Goal: Task Accomplishment & Management: Use online tool/utility

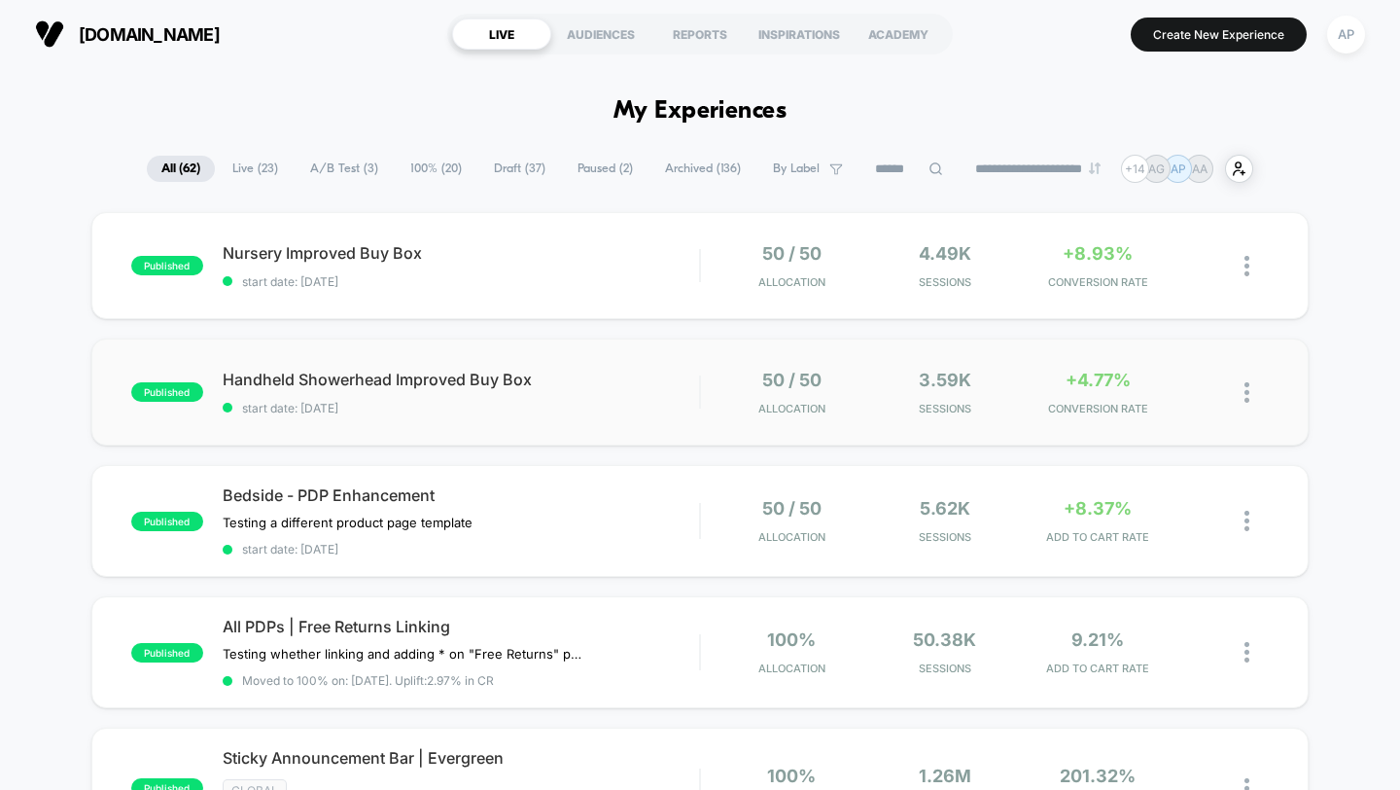
click at [675, 429] on div "published Handheld Showerhead Improved Buy Box start date: [DATE] 50 / 50 Alloc…" at bounding box center [700, 391] width 1219 height 107
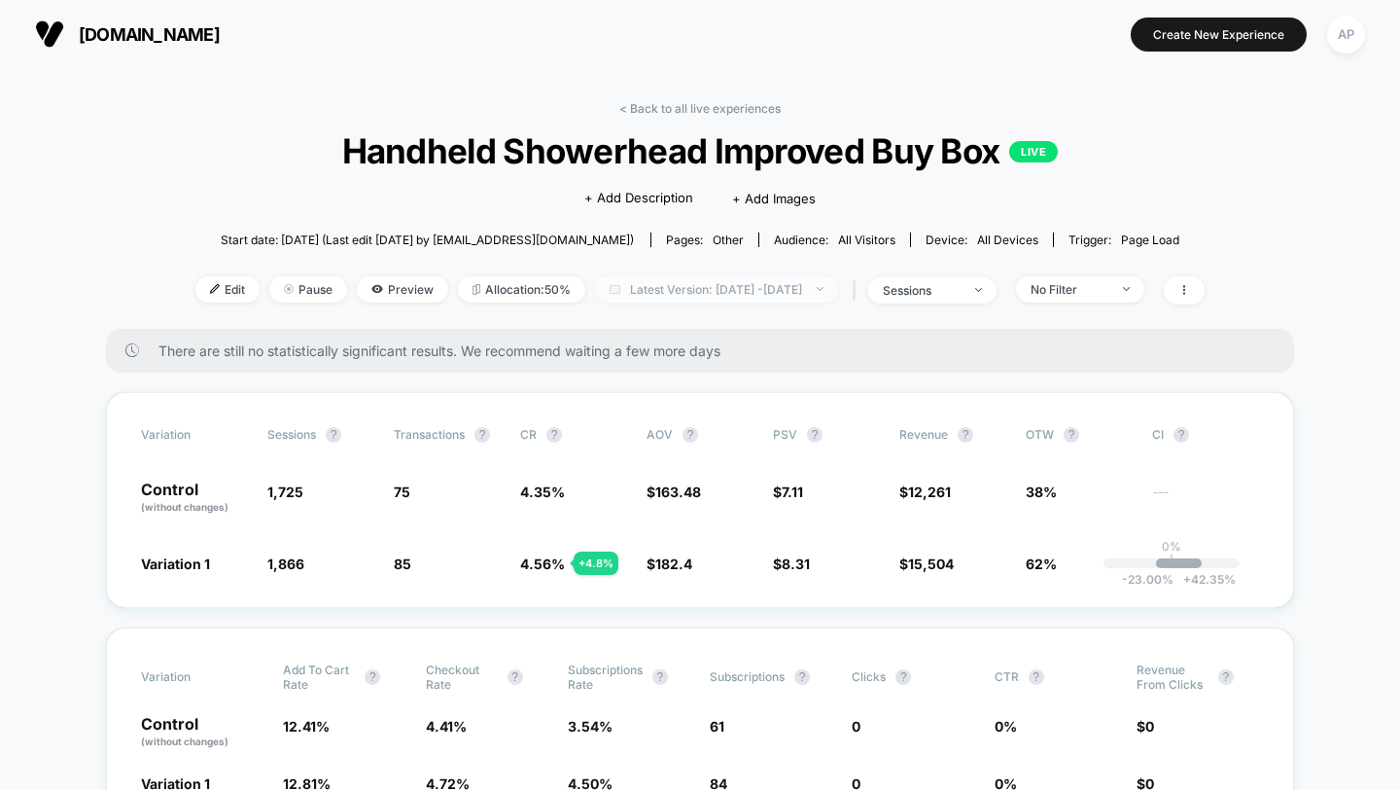
click at [655, 279] on span "Latest Version: [DATE] - [DATE]" at bounding box center [716, 289] width 243 height 26
select select "*"
select select "****"
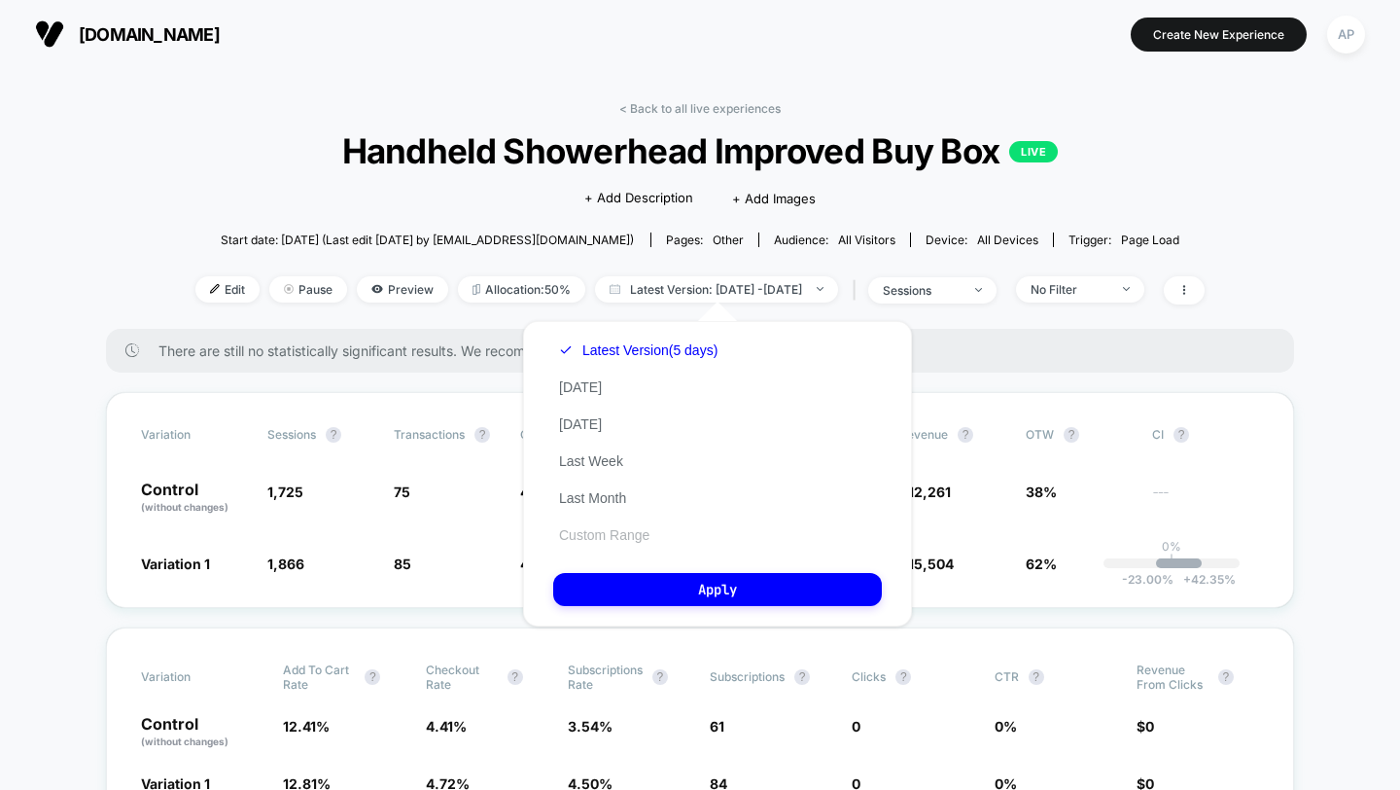
click at [603, 534] on button "Custom Range" at bounding box center [604, 535] width 102 height 18
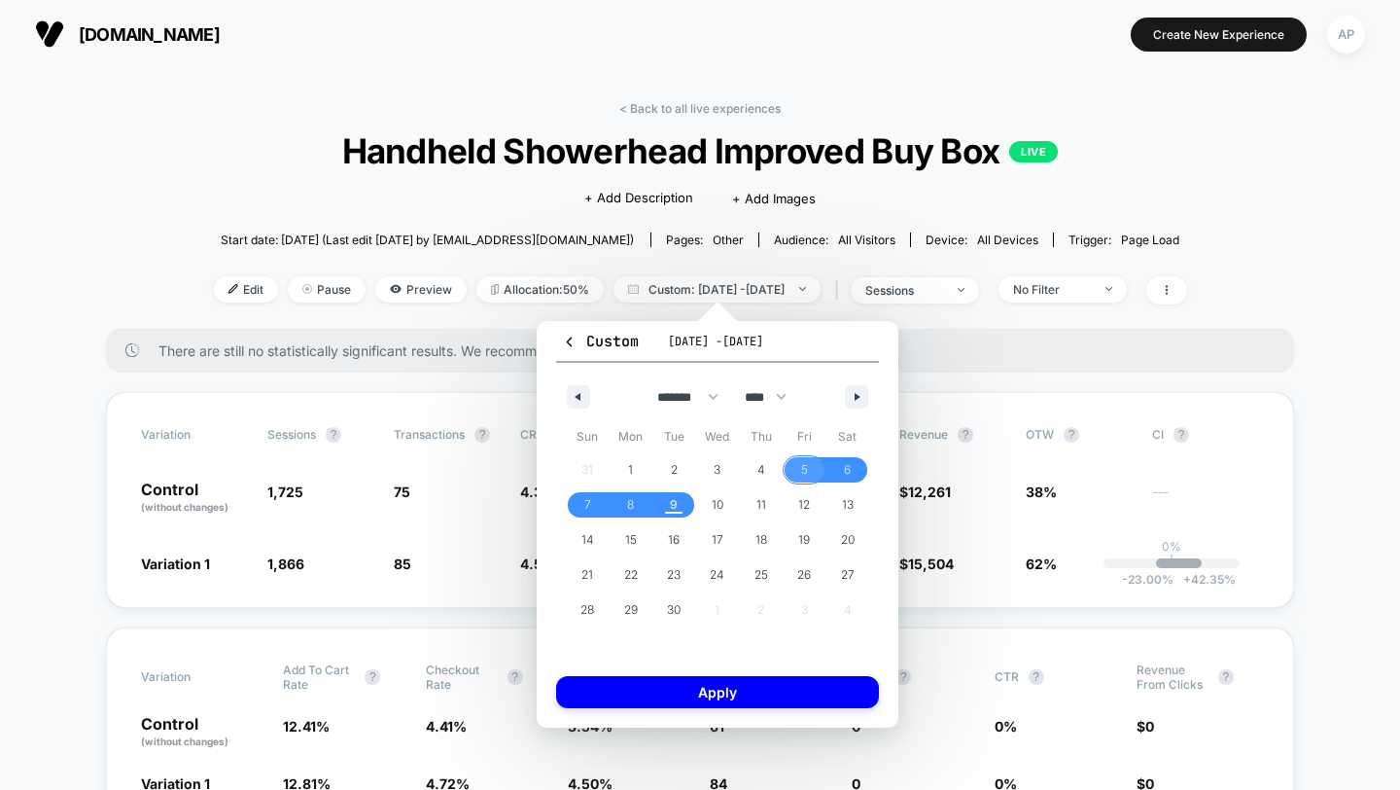
click at [798, 466] on span "5" at bounding box center [805, 469] width 44 height 25
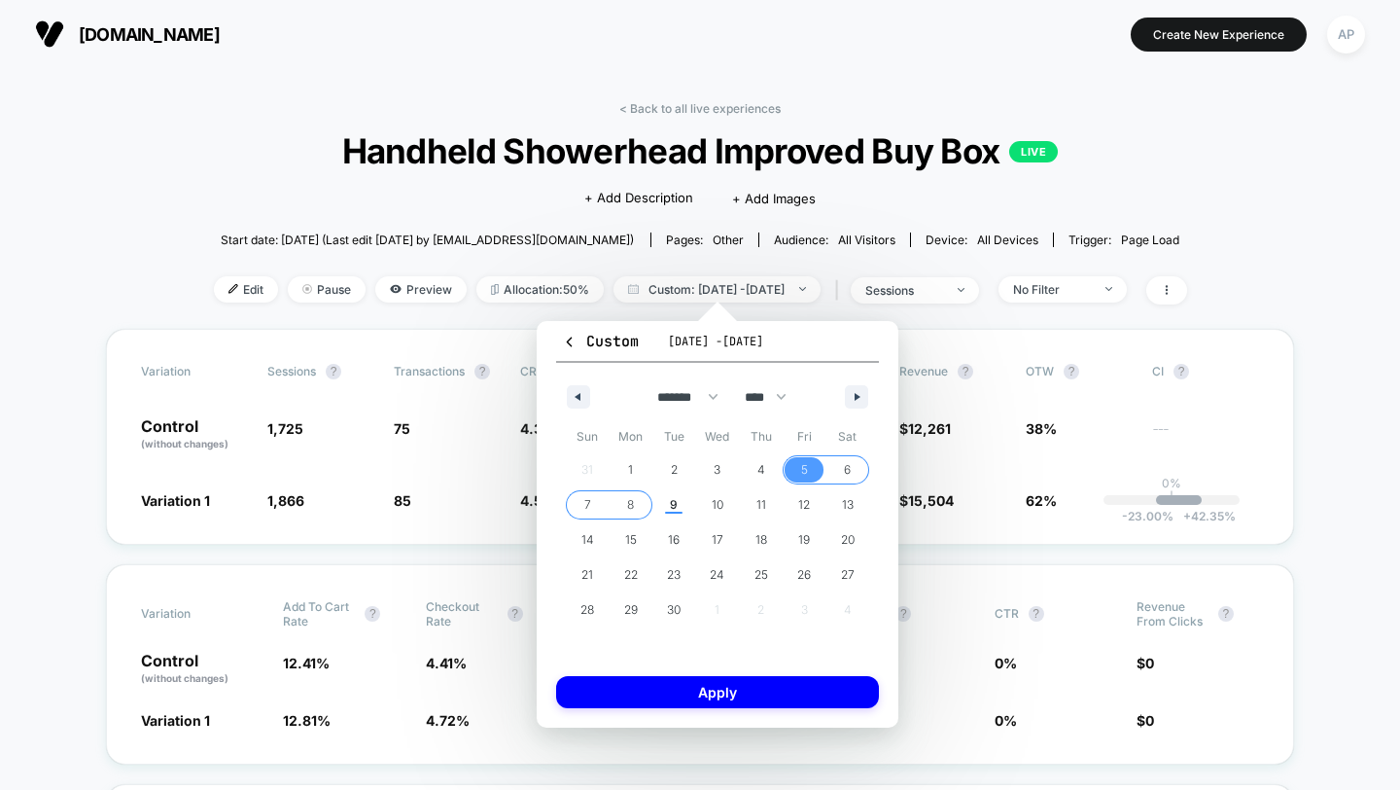
click at [623, 505] on span "8" at bounding box center [632, 504] width 44 height 25
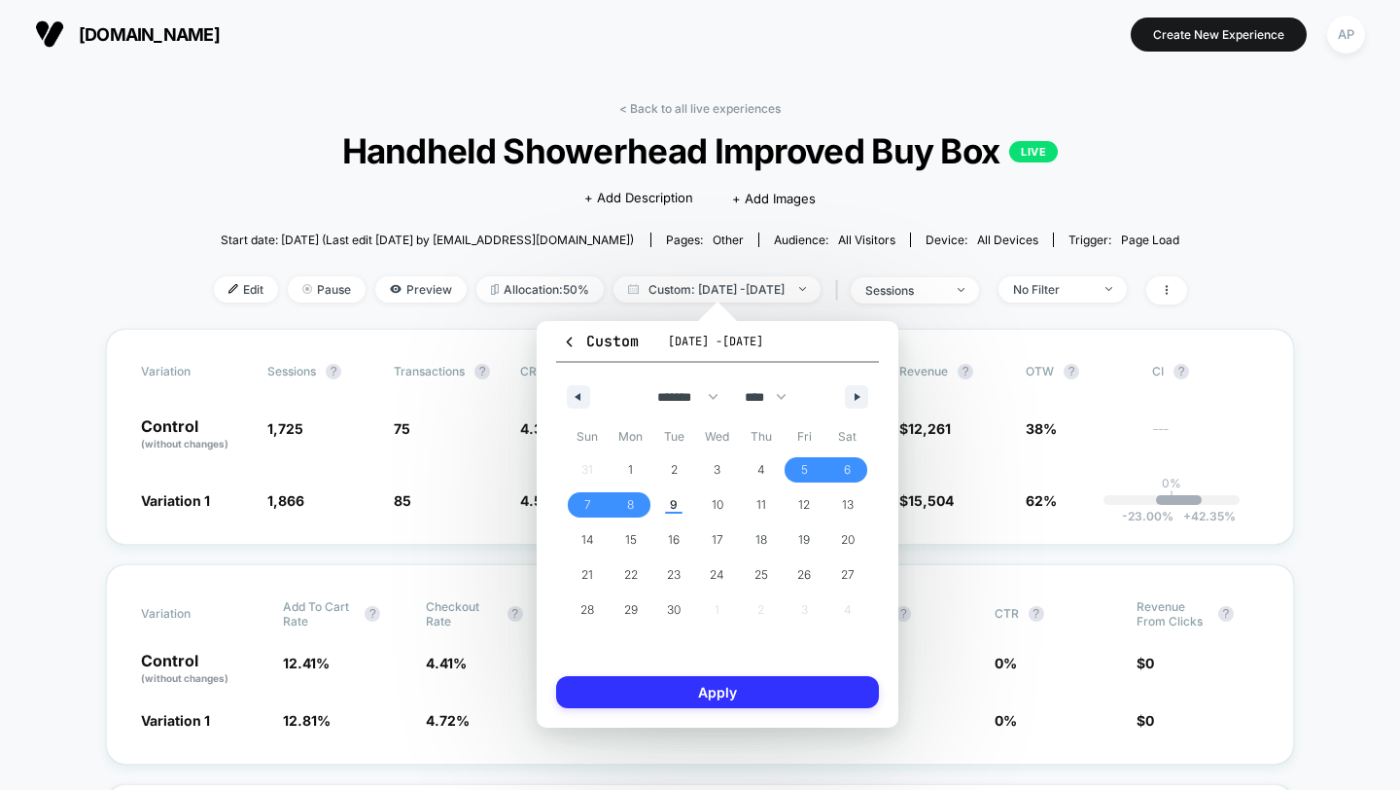
click at [681, 702] on button "Apply" at bounding box center [717, 692] width 323 height 32
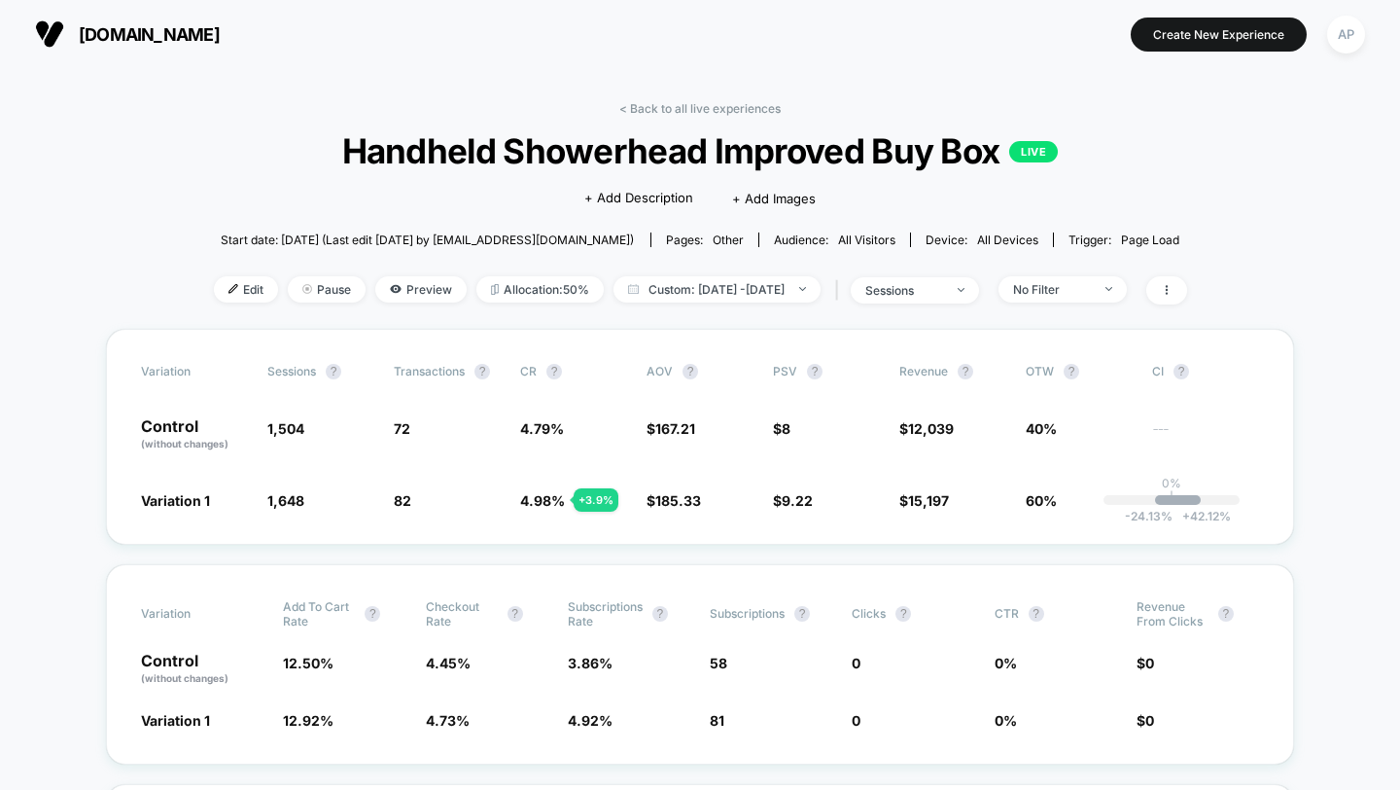
click at [663, 119] on div "< Back to all live experiences Handheld Showerhead Improved Buy Box LIVE Click …" at bounding box center [700, 215] width 973 height 228
click at [660, 114] on link "< Back to all live experiences" at bounding box center [699, 108] width 161 height 15
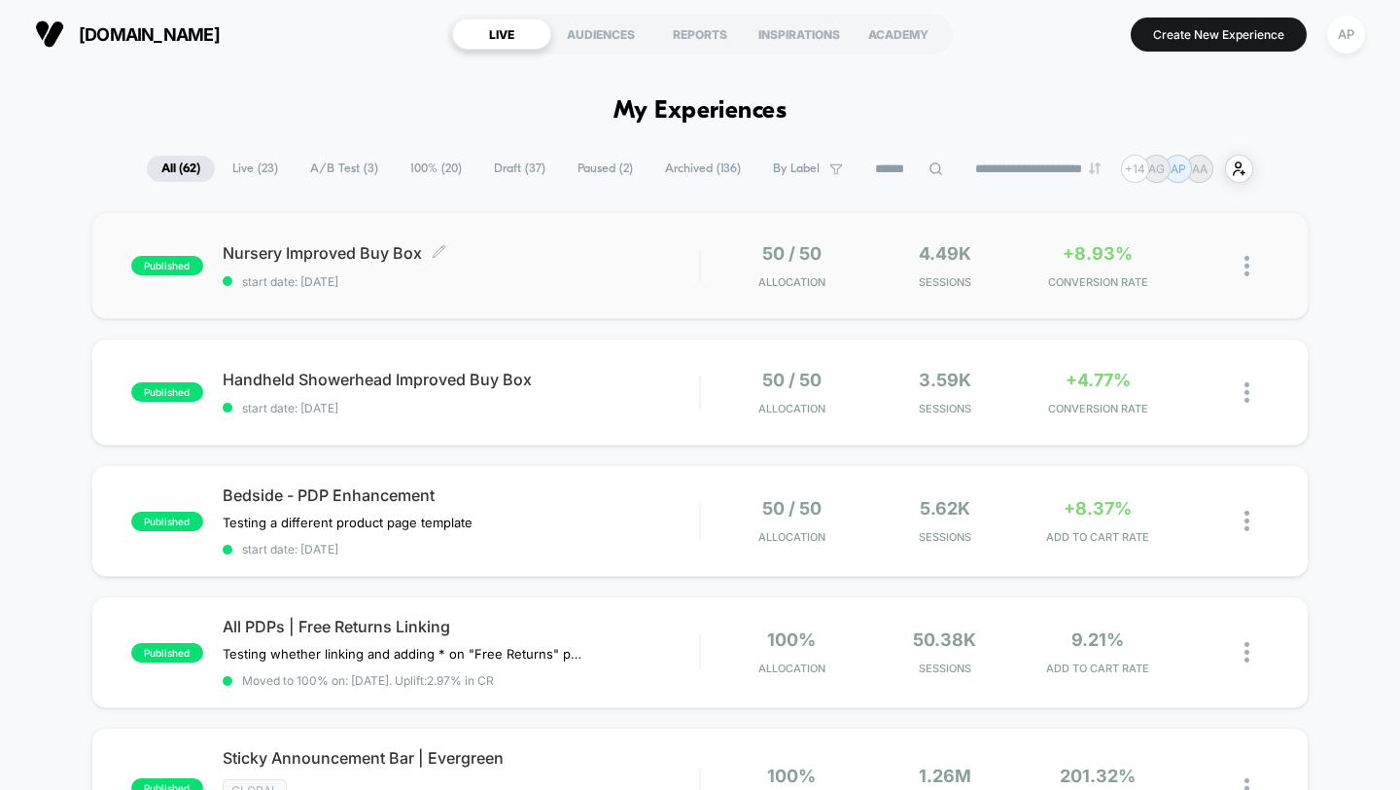
click at [560, 271] on div "Nursery Improved Buy Box Click to edit experience details Click to edit experie…" at bounding box center [462, 266] width 478 height 46
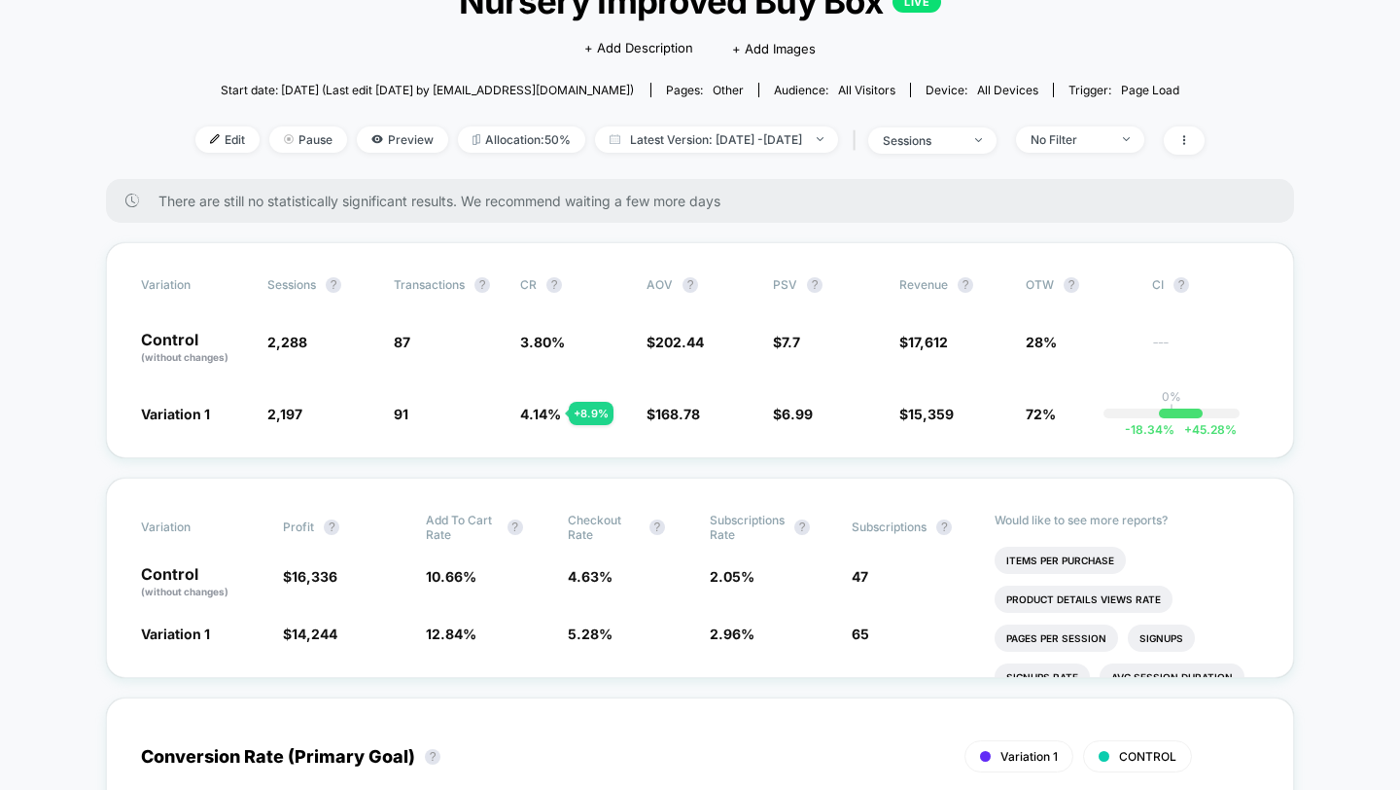
scroll to position [148, 0]
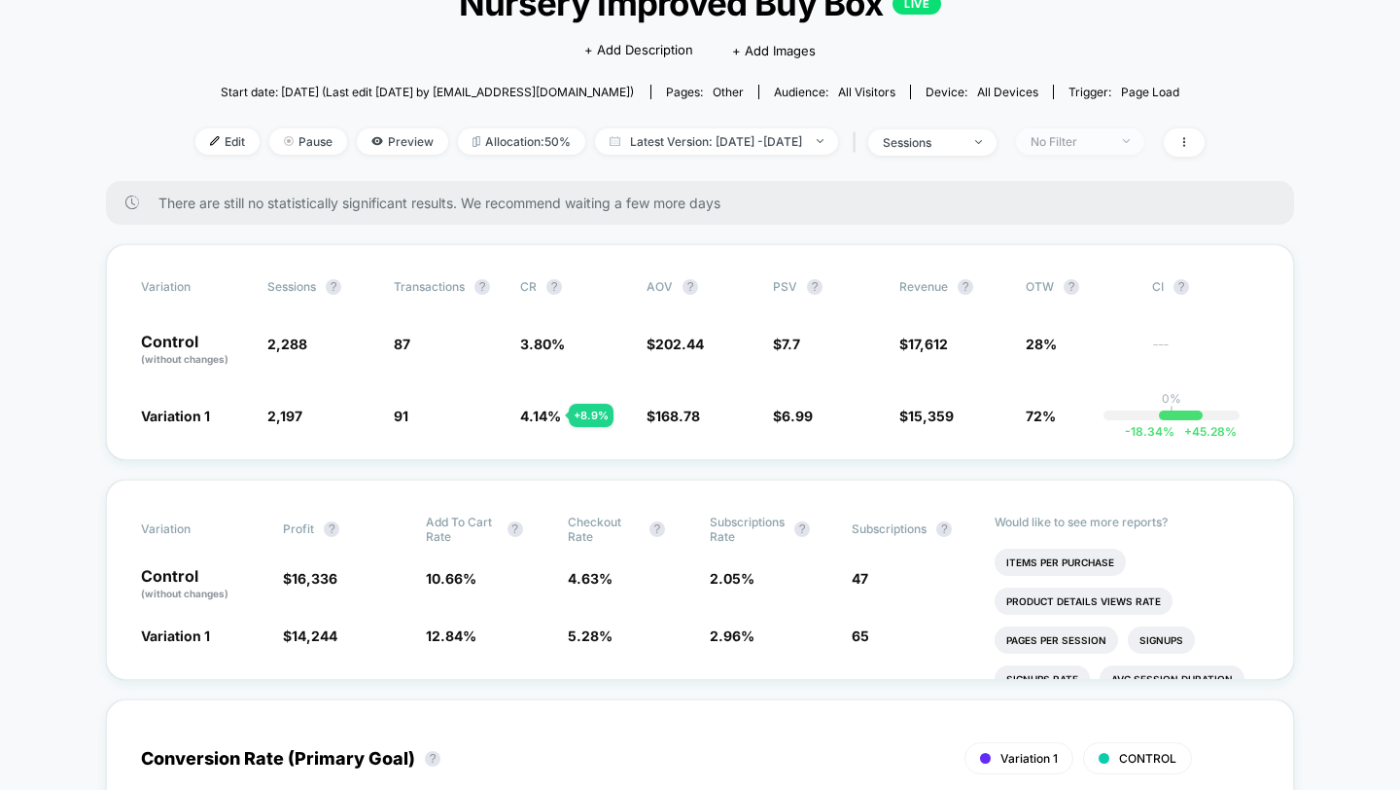
click at [1109, 141] on div "No Filter" at bounding box center [1070, 141] width 78 height 15
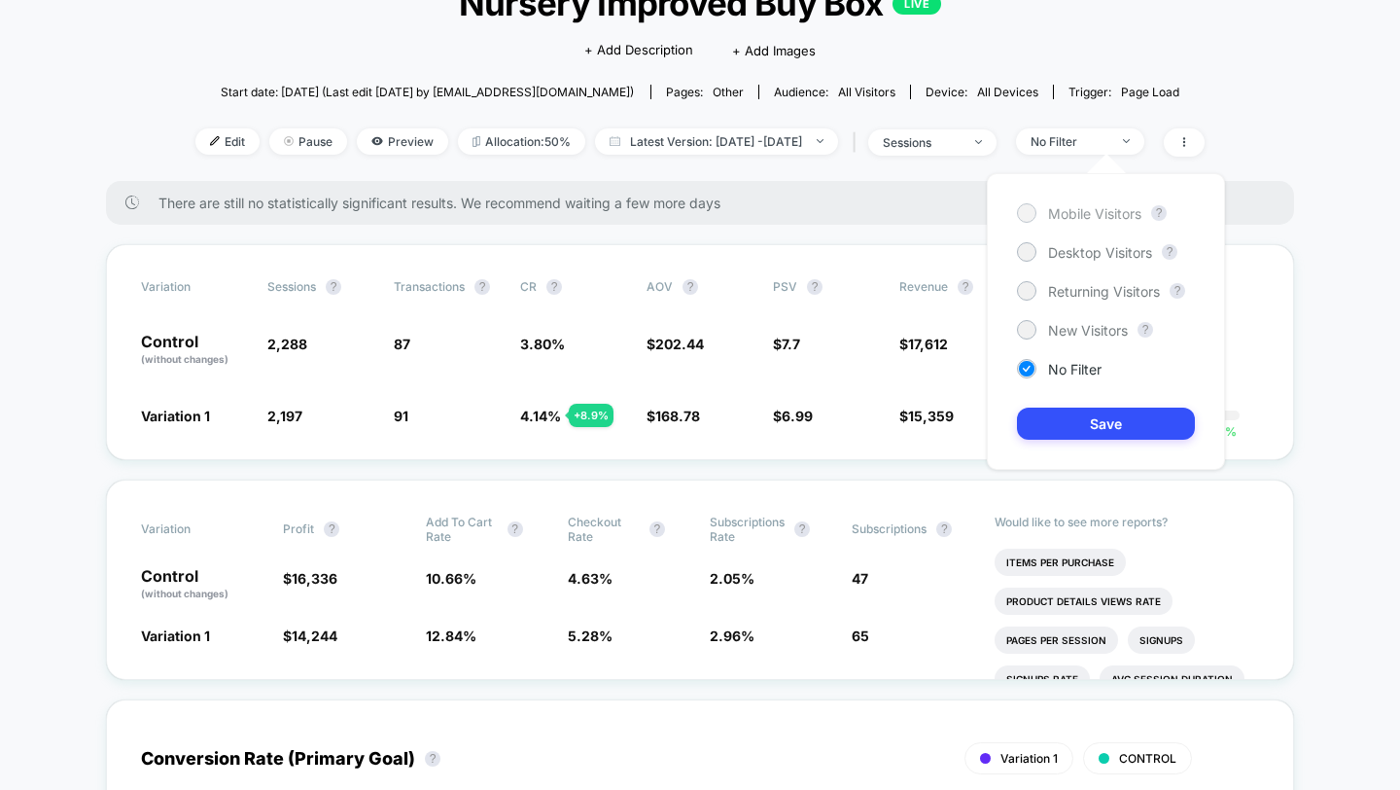
click at [1080, 207] on span "Mobile Visitors" at bounding box center [1094, 213] width 93 height 17
click at [1114, 431] on button "Save" at bounding box center [1106, 423] width 178 height 32
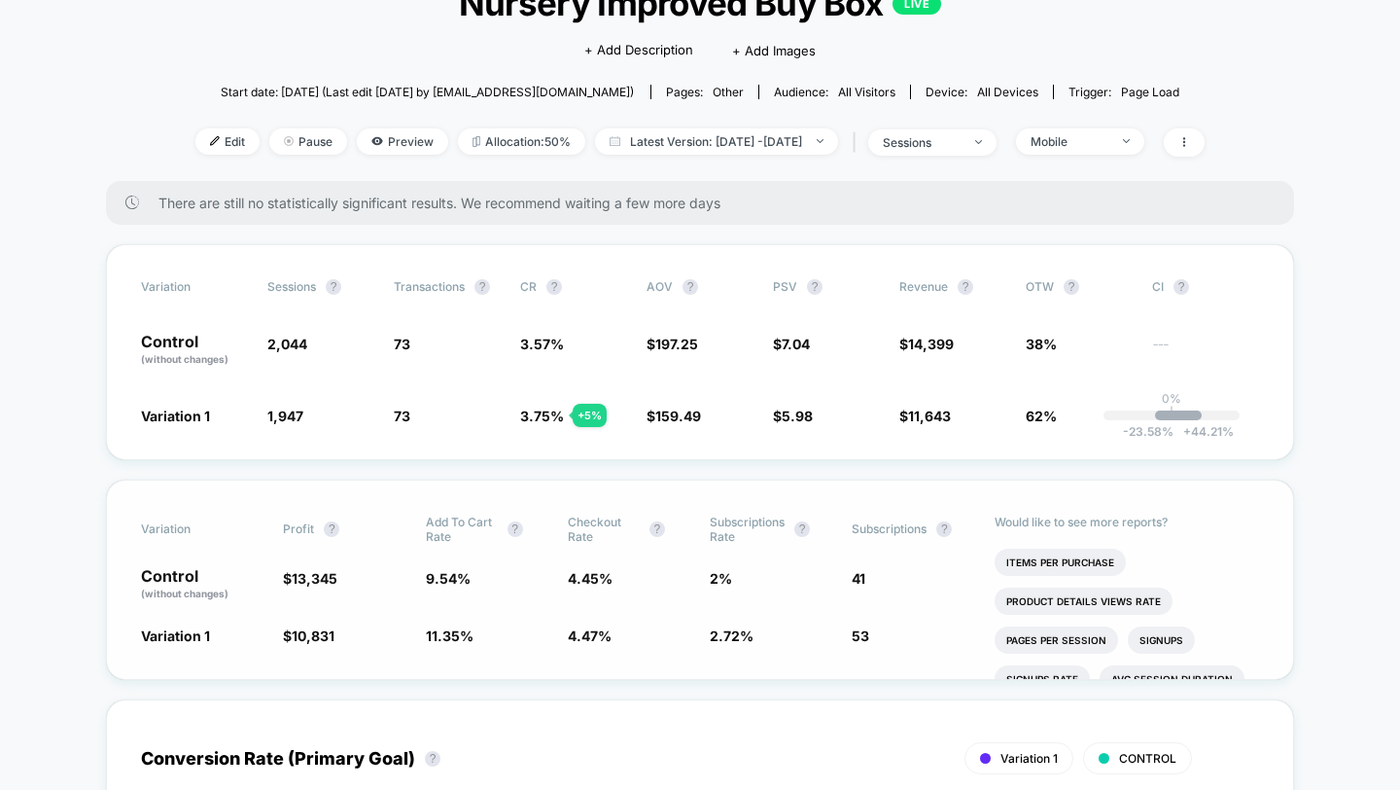
click at [544, 604] on div "Variation Profit ? Add To Cart Rate ? Checkout Rate ? Subscriptions Rate ? Subs…" at bounding box center [700, 579] width 1188 height 200
click at [1109, 134] on div "Mobile" at bounding box center [1070, 141] width 78 height 15
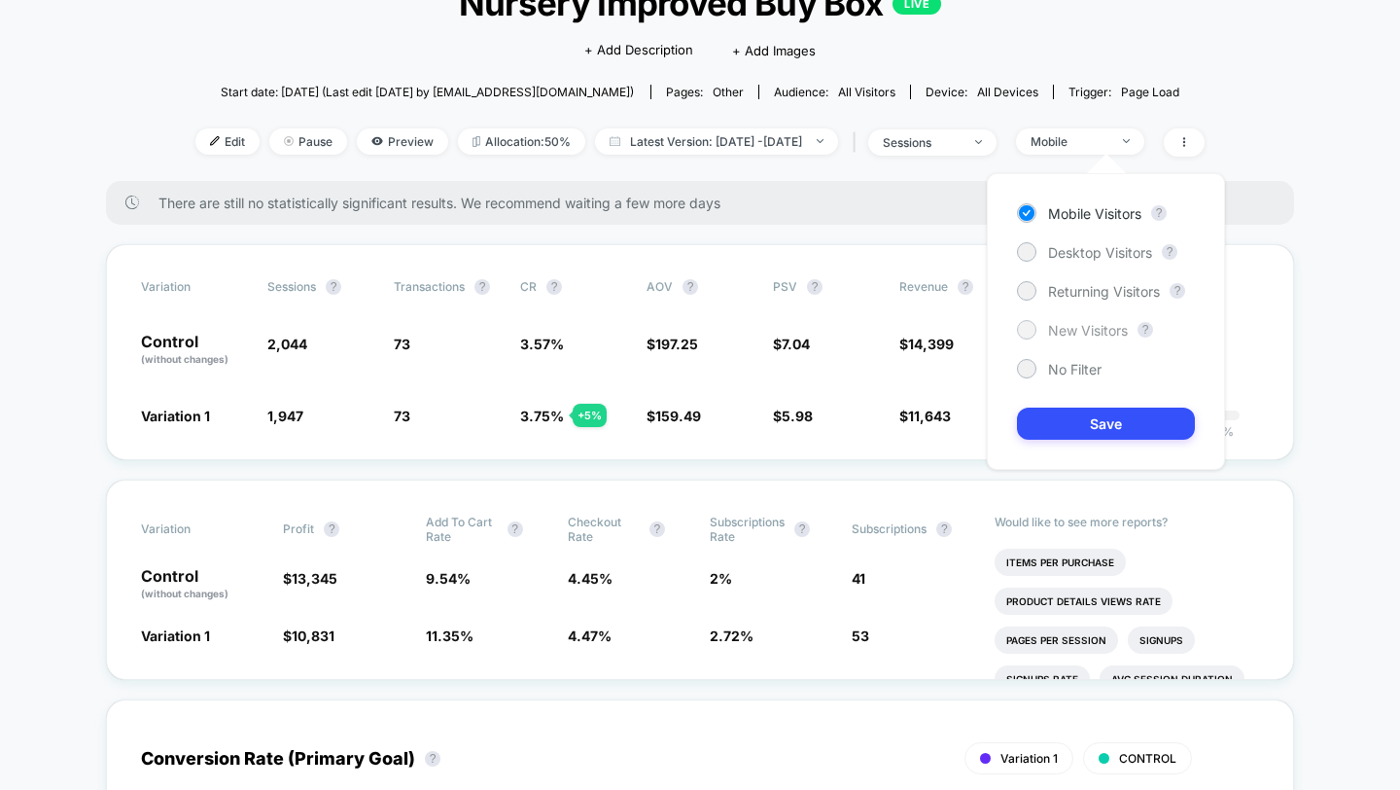
click at [1073, 332] on span "New Visitors" at bounding box center [1088, 330] width 80 height 17
click at [1098, 413] on button "Save" at bounding box center [1106, 423] width 178 height 32
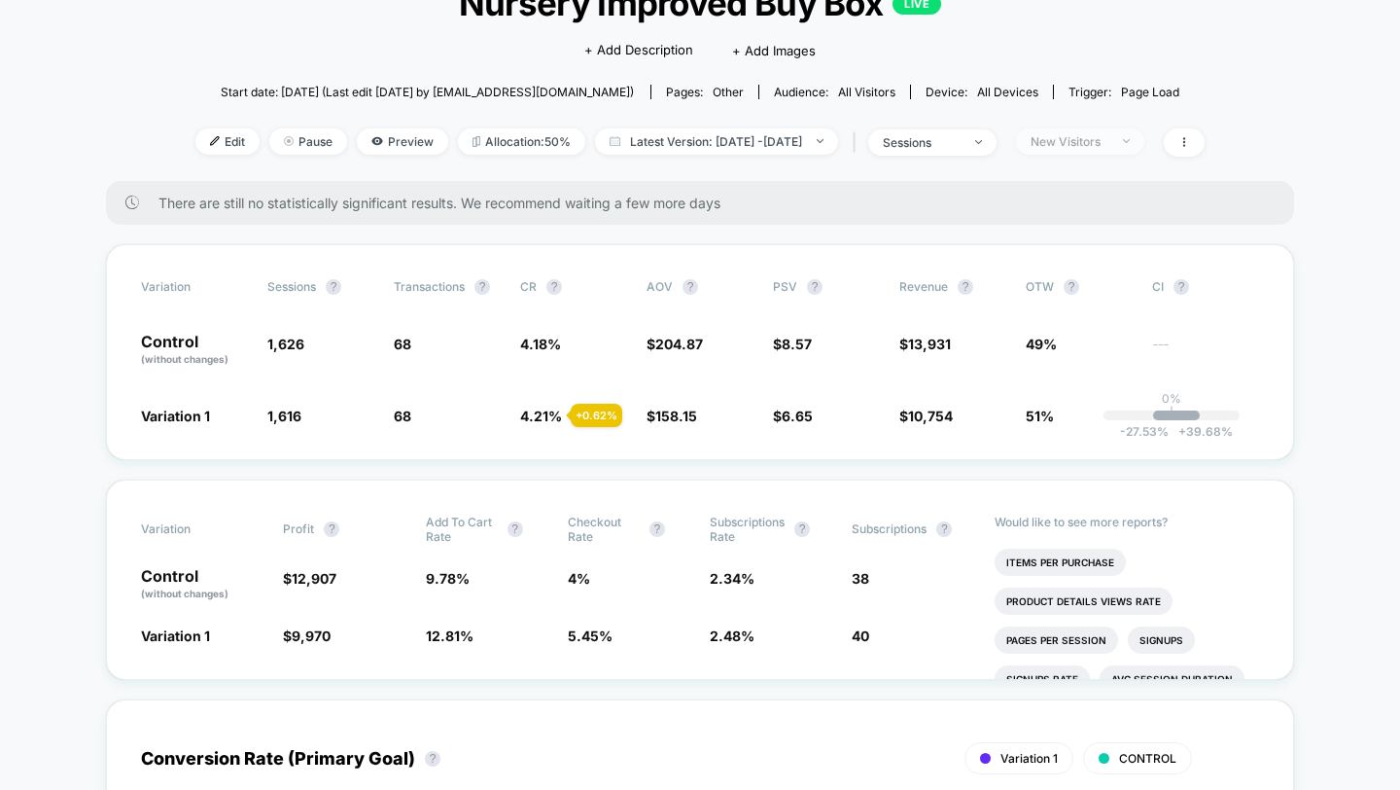
click at [1104, 143] on div "New Visitors" at bounding box center [1070, 141] width 78 height 15
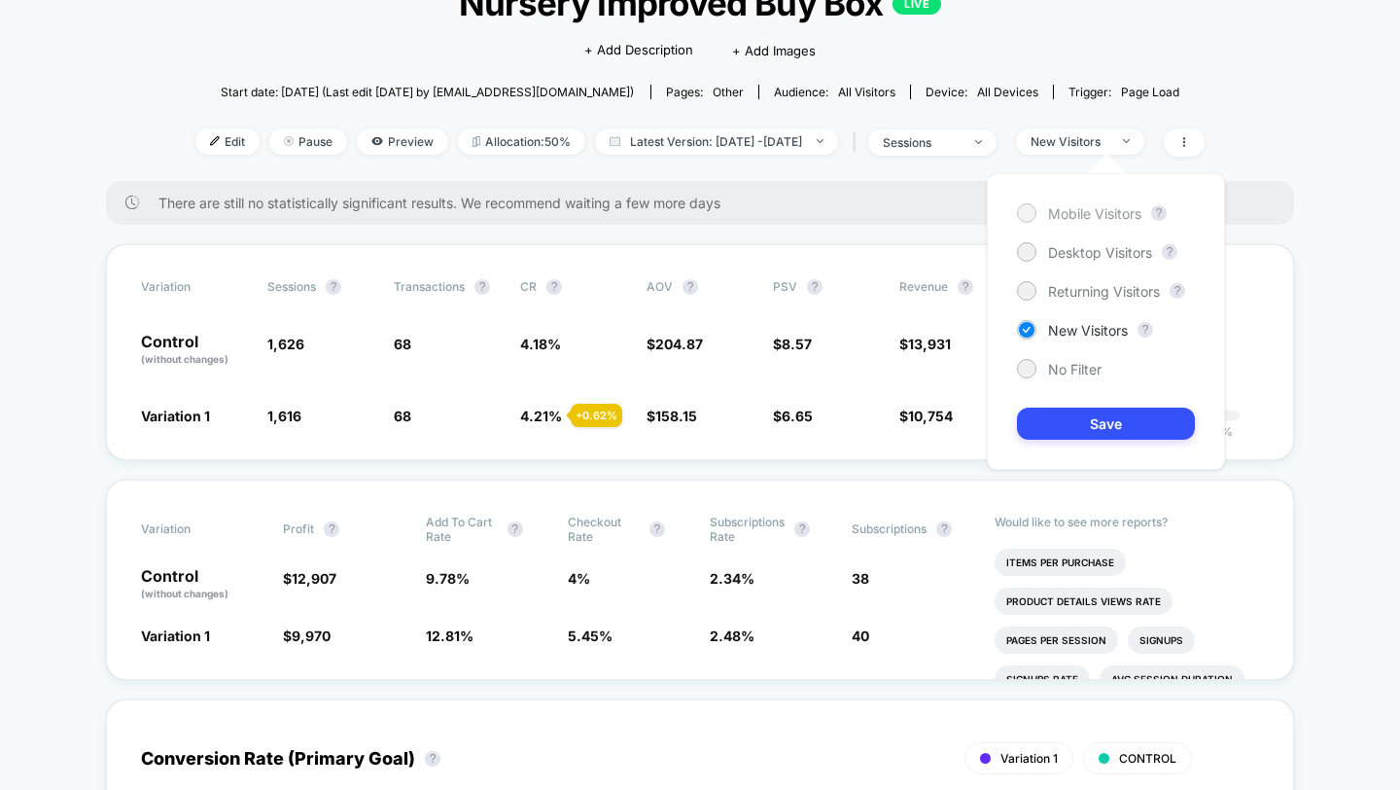
click at [1072, 216] on span "Mobile Visitors" at bounding box center [1094, 213] width 93 height 17
click at [1108, 430] on button "Save" at bounding box center [1106, 423] width 178 height 32
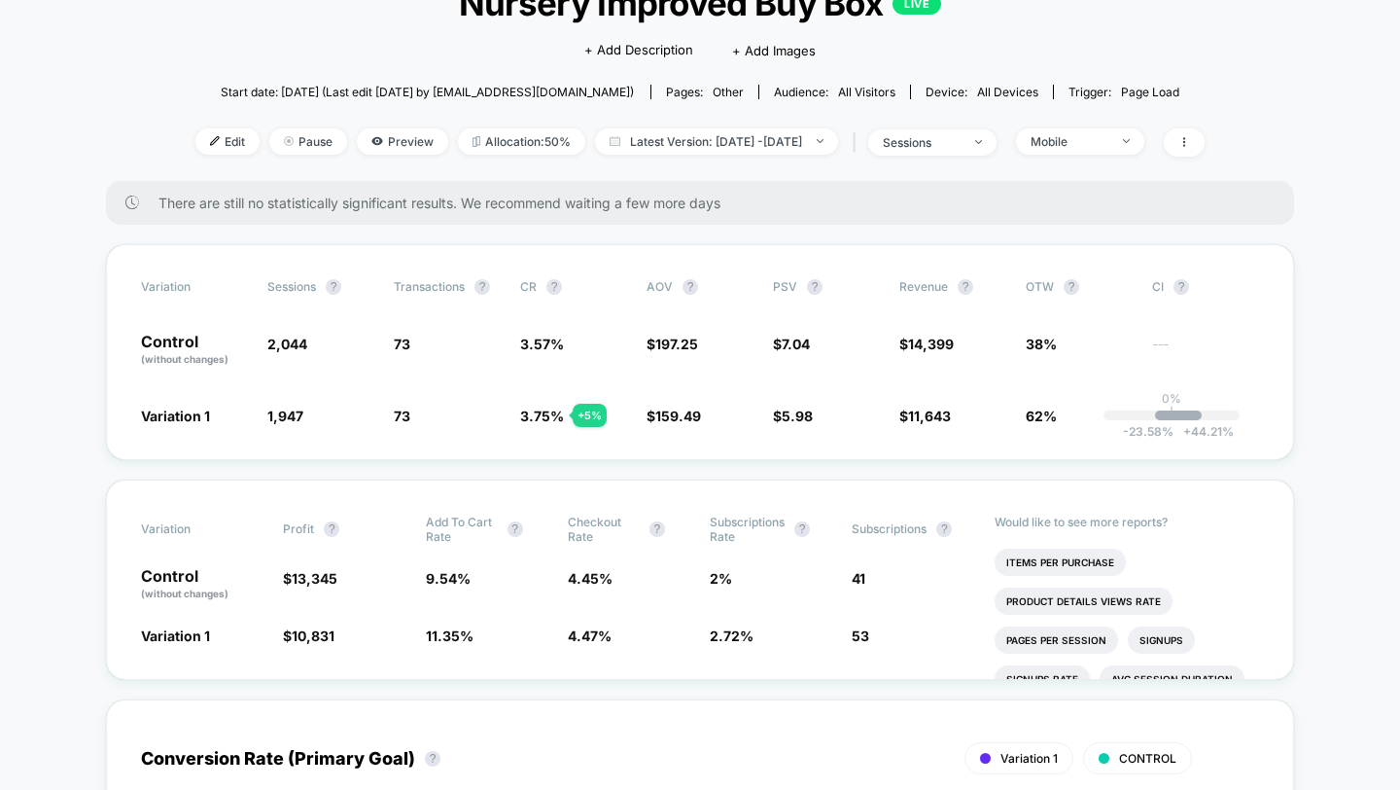
click at [1115, 155] on div "Edit Pause Preview Allocation: 50% Latest Version: [DATE] - [DATE] | sessions M…" at bounding box center [699, 142] width 1009 height 28
click at [1108, 131] on span "Mobile" at bounding box center [1080, 141] width 128 height 26
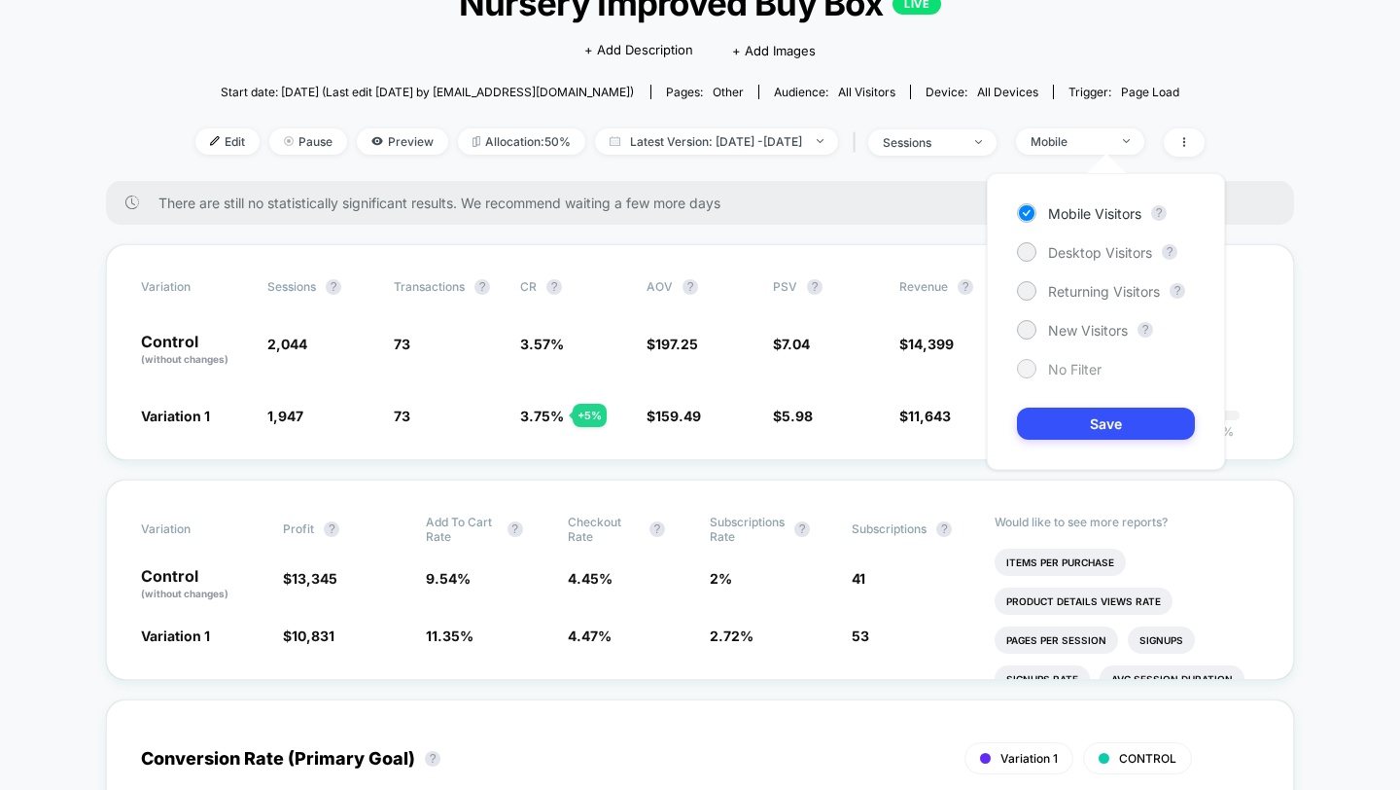
click at [1057, 367] on span "No Filter" at bounding box center [1074, 369] width 53 height 17
click at [1098, 416] on button "Save" at bounding box center [1106, 423] width 178 height 32
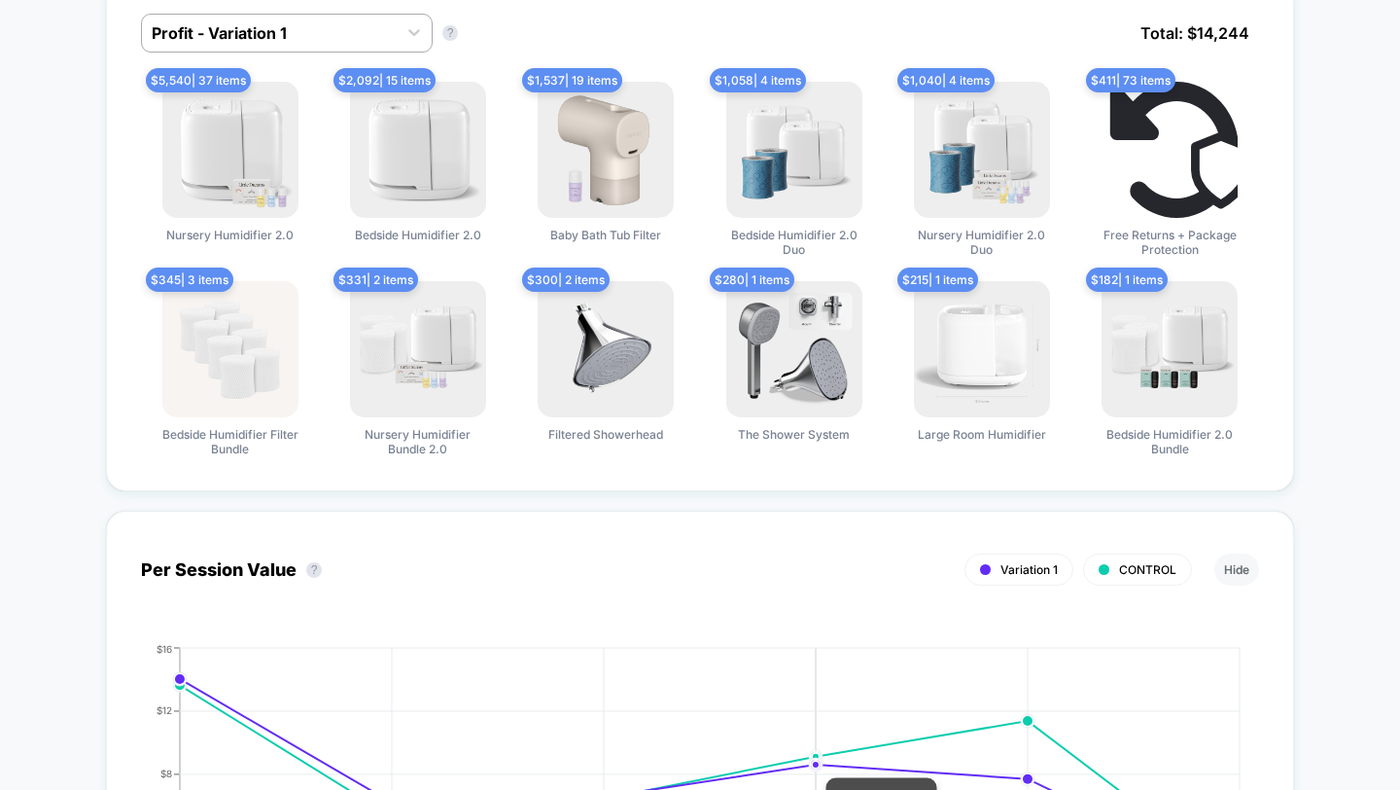
scroll to position [1200, 0]
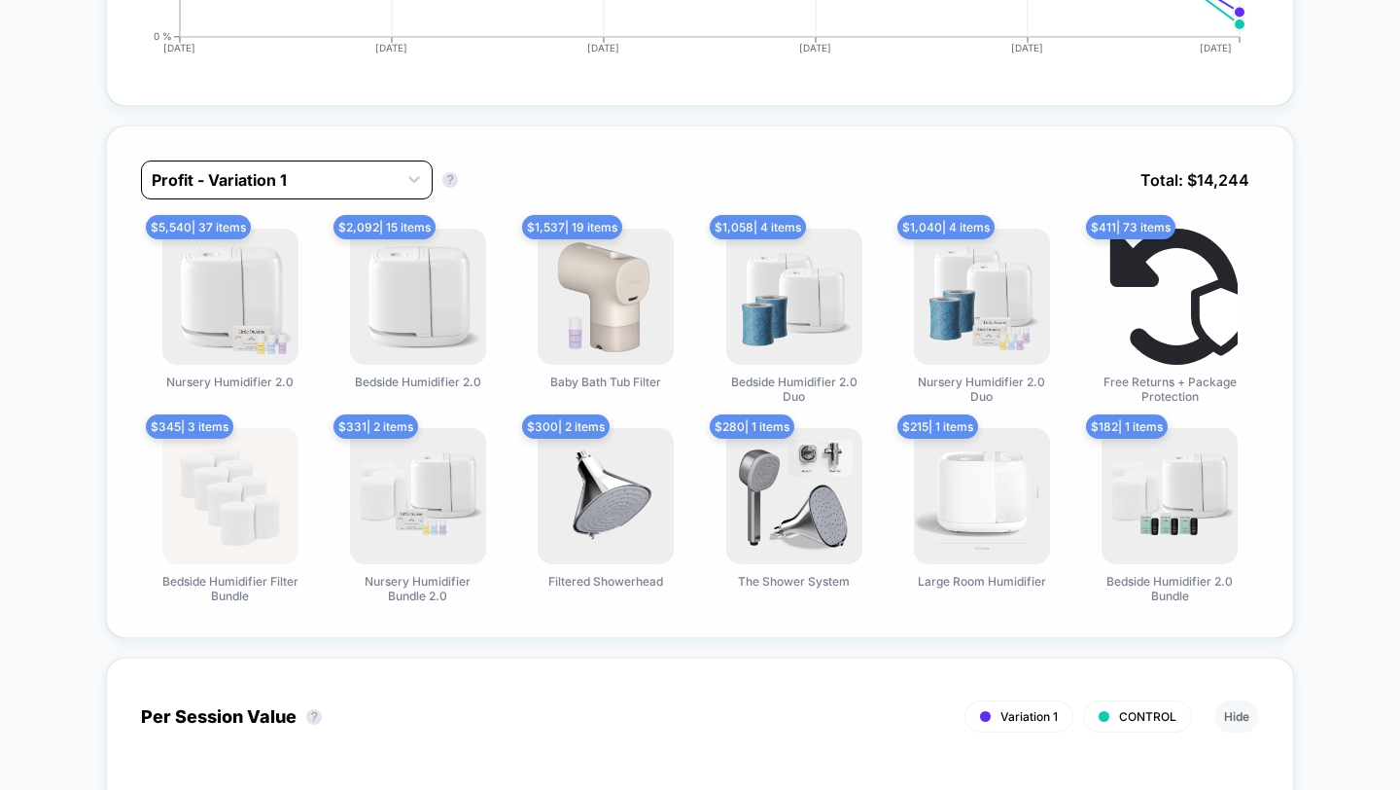
click at [308, 193] on div "Profit - Variation 1" at bounding box center [287, 179] width 292 height 39
click at [119, 241] on div "Profit - Variation 1 Profit - Variation 1 ? Total: $ 14,244 $ 5,540 | 37 items …" at bounding box center [700, 381] width 1188 height 513
click at [305, 176] on div at bounding box center [269, 179] width 235 height 23
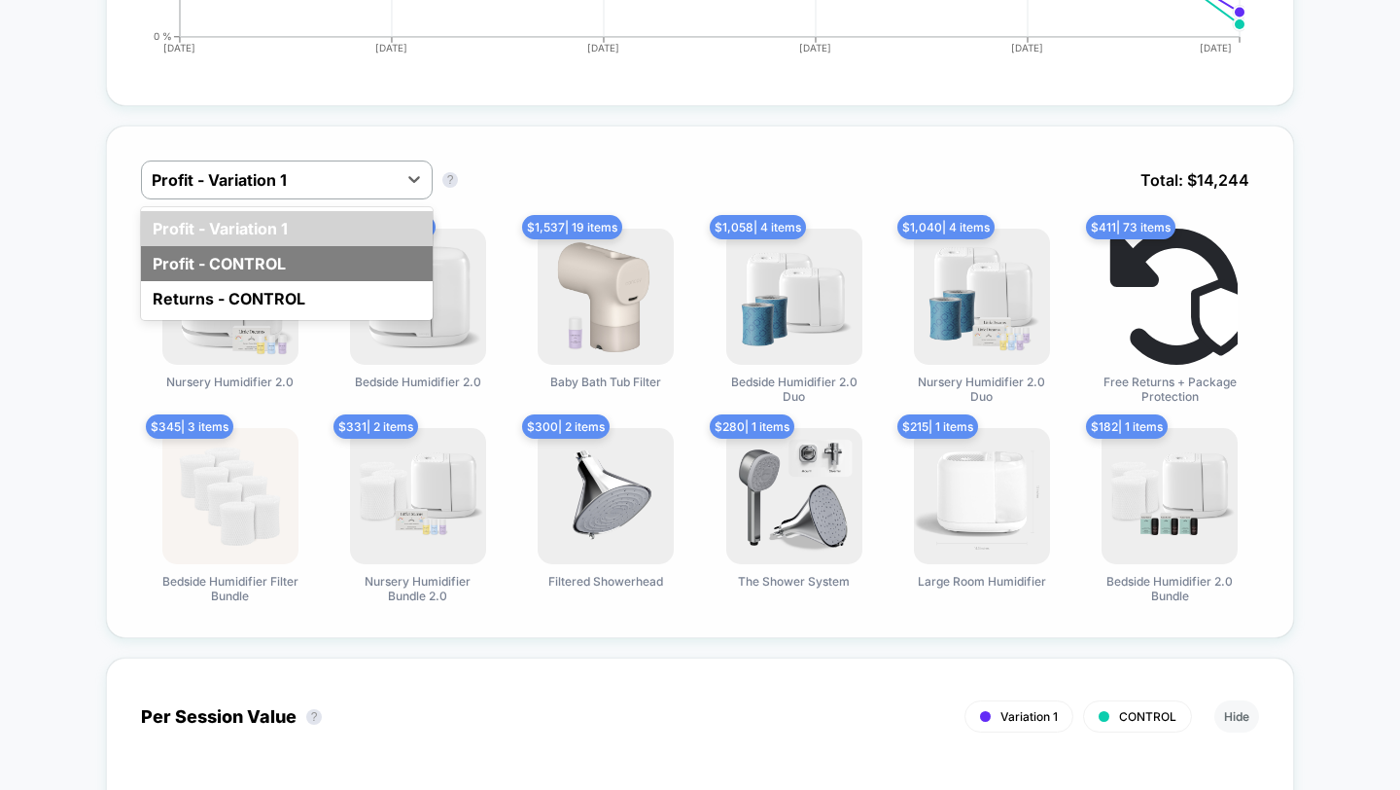
click at [298, 257] on div "Profit - CONTROL" at bounding box center [287, 263] width 292 height 35
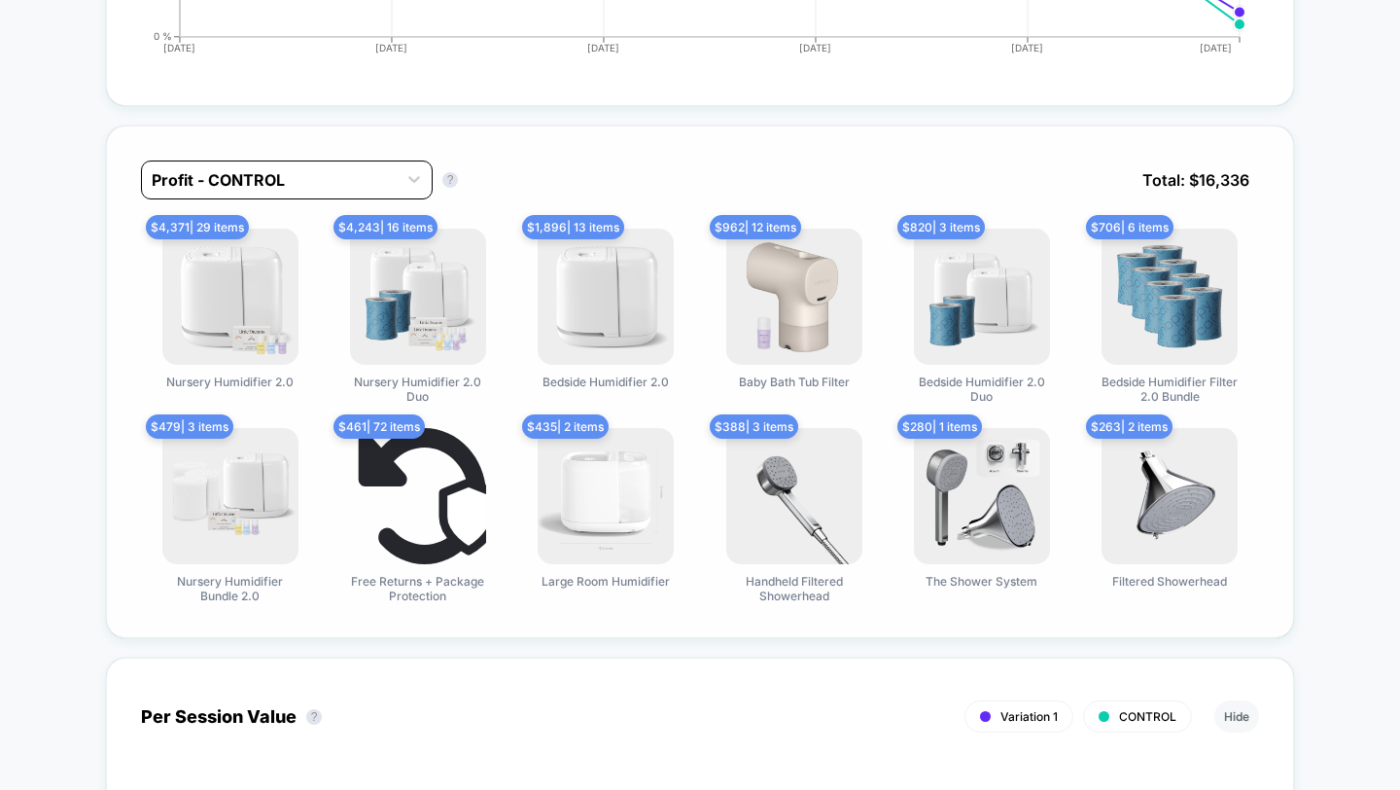
click at [290, 181] on div at bounding box center [269, 179] width 235 height 23
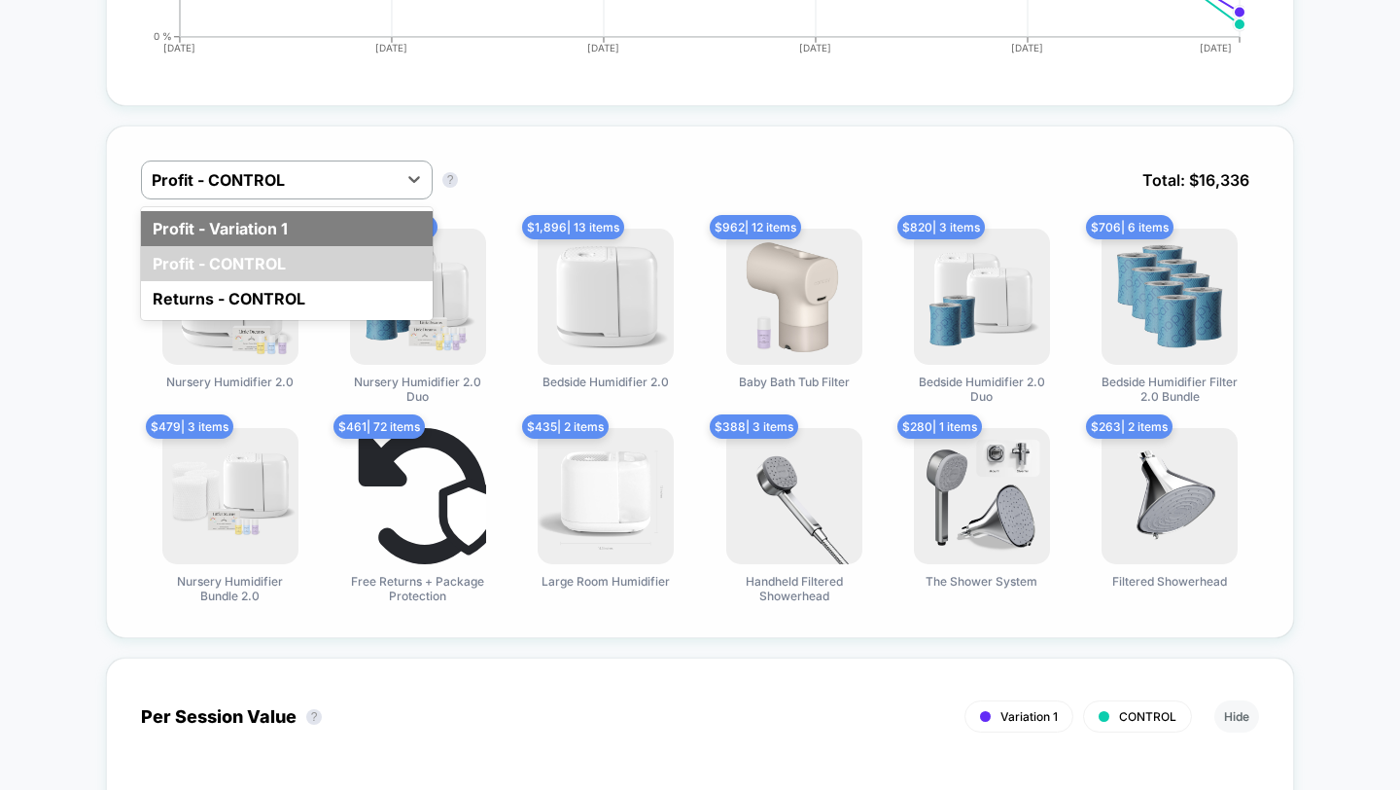
click at [289, 219] on div "Profit - Variation 1" at bounding box center [287, 228] width 292 height 35
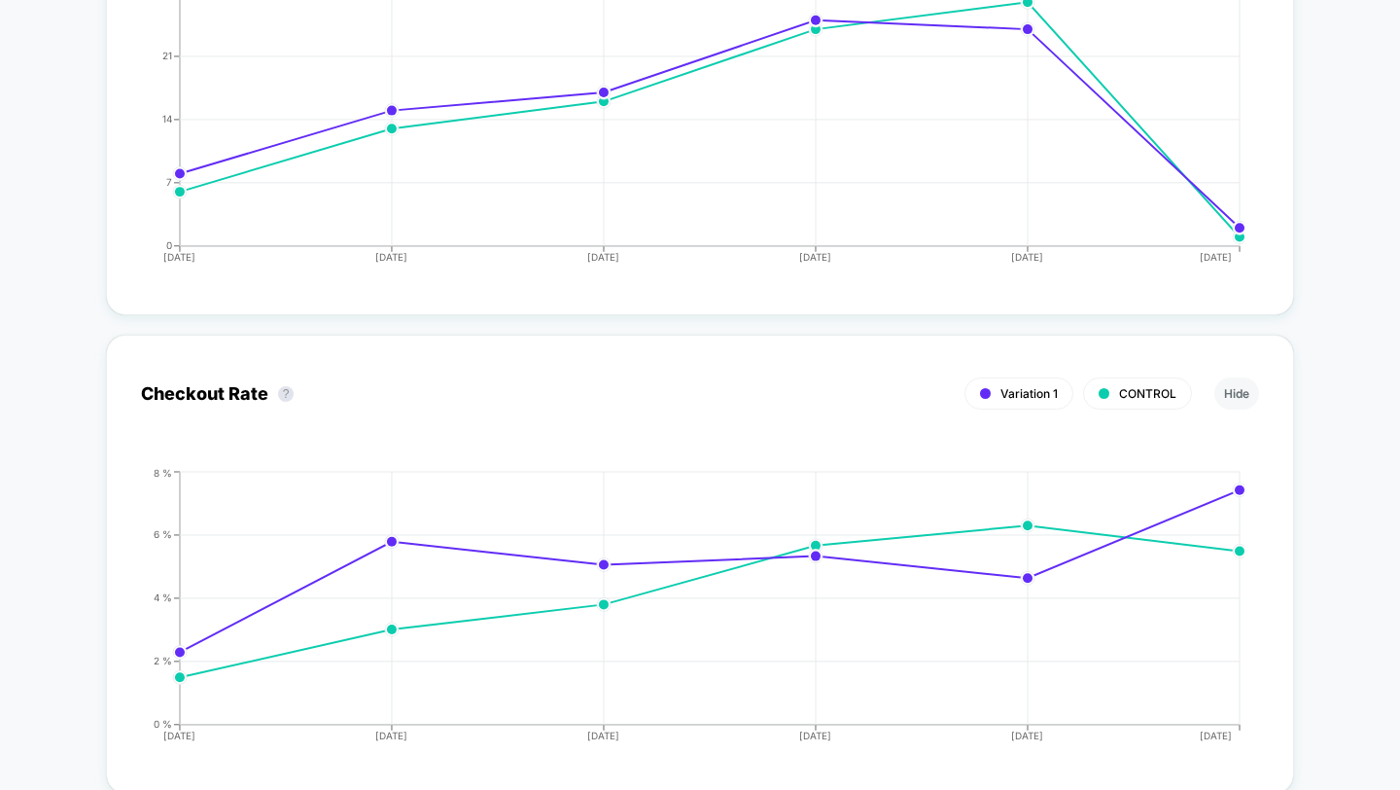
scroll to position [3962, 0]
